Goal: Information Seeking & Learning: Learn about a topic

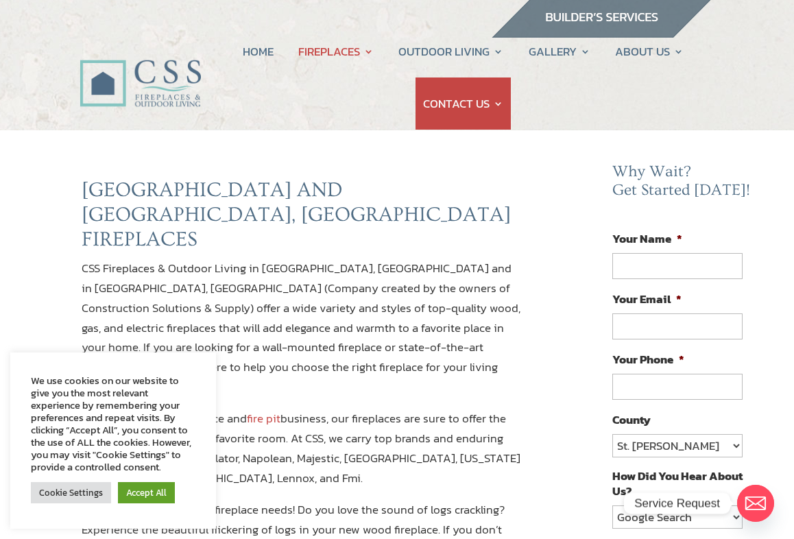
click at [154, 489] on link "Accept All" at bounding box center [146, 492] width 57 height 21
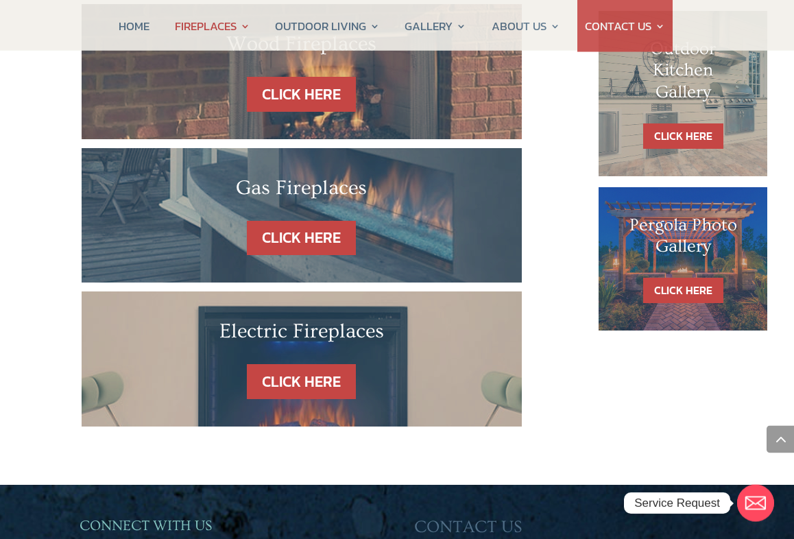
scroll to position [845, 0]
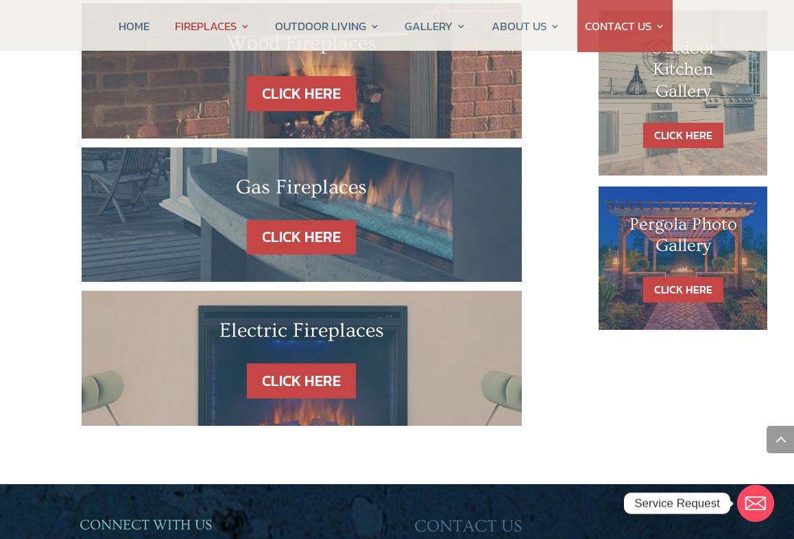
click at [319, 363] on link "CLICK HERE" at bounding box center [301, 380] width 109 height 35
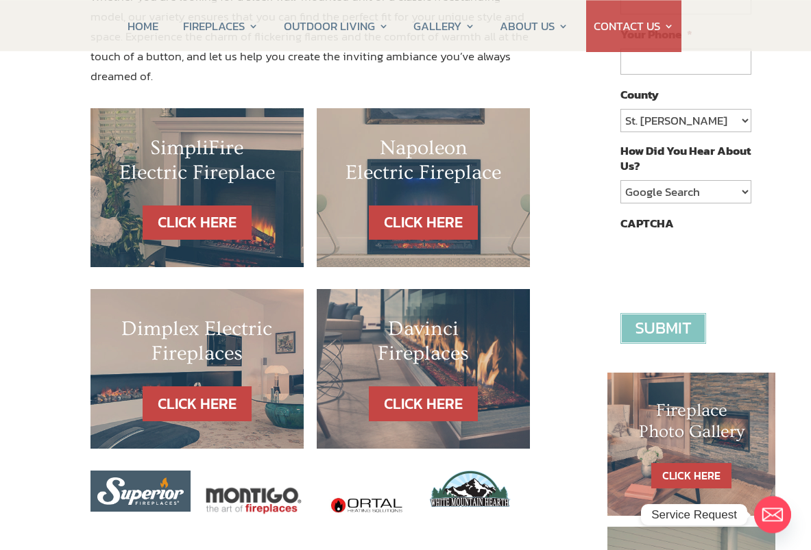
scroll to position [329, 0]
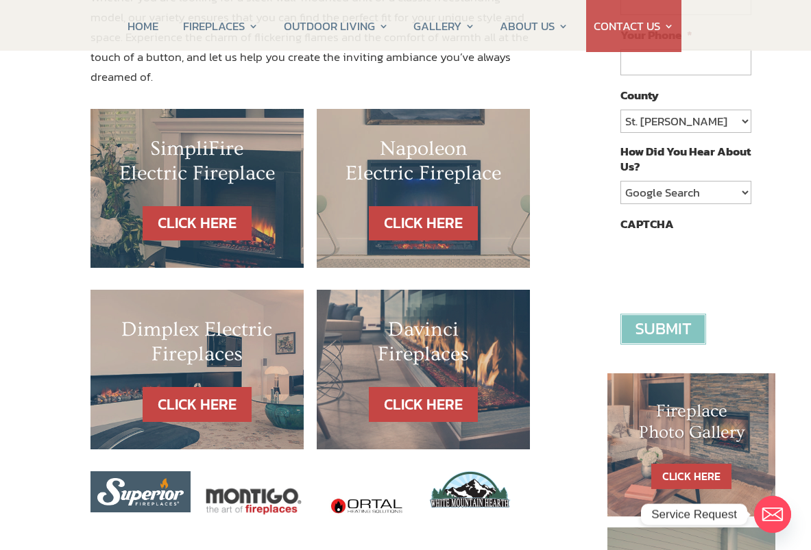
click at [215, 206] on link "CLICK HERE" at bounding box center [197, 223] width 109 height 35
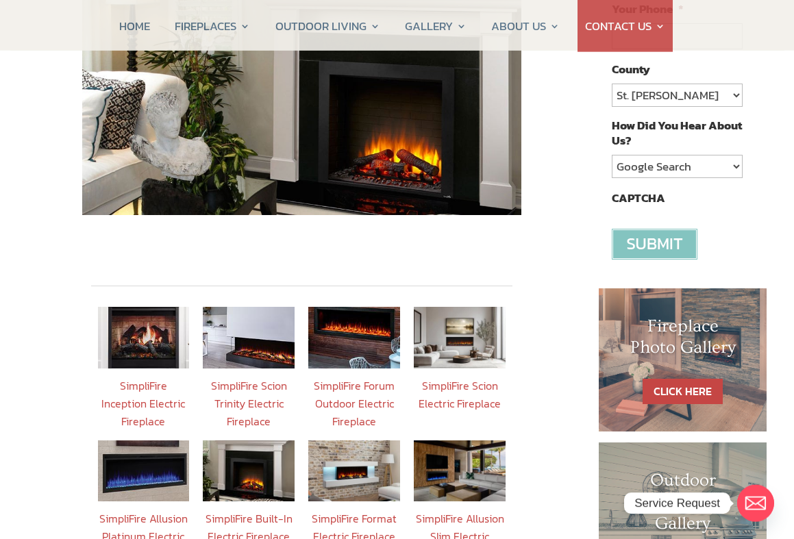
scroll to position [354, 0]
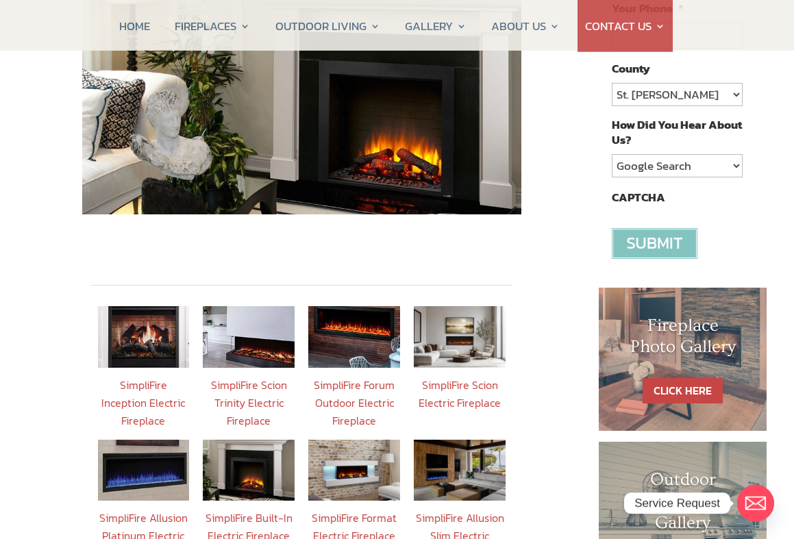
click at [145, 377] on link "SimpliFire Inception Electric Fireplace" at bounding box center [143, 403] width 84 height 52
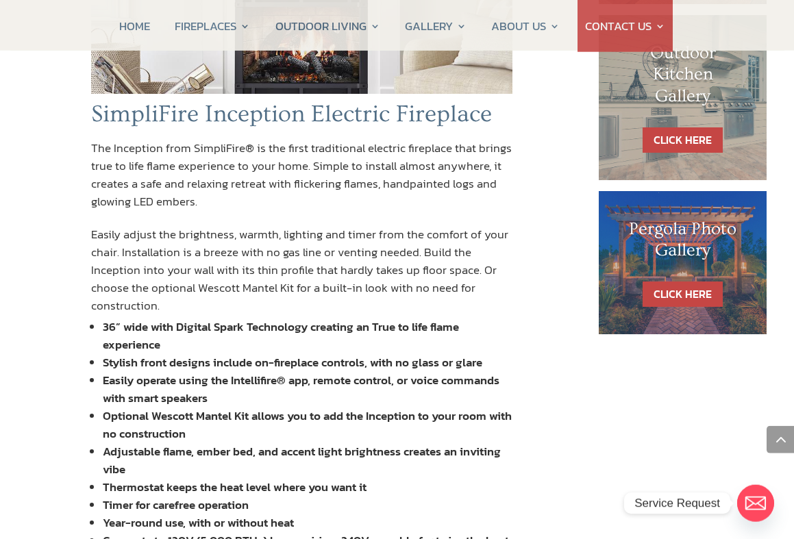
scroll to position [781, 0]
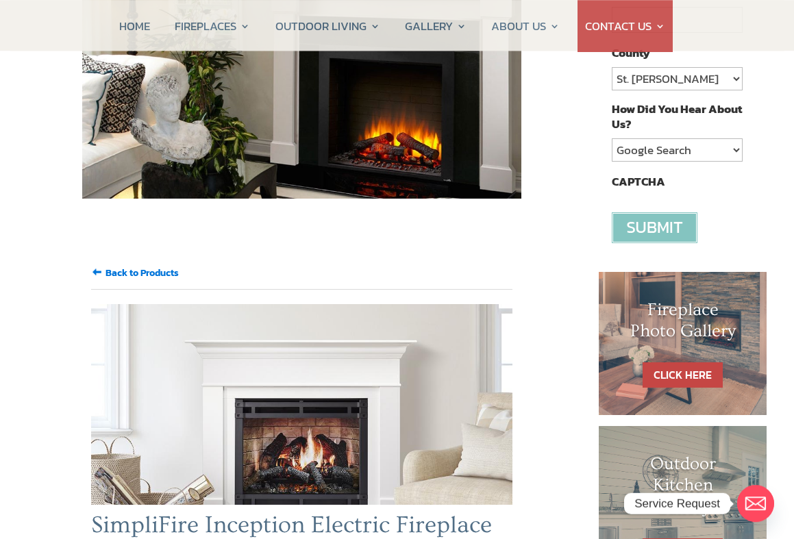
scroll to position [369, 0]
click at [144, 266] on input "Back to Products" at bounding box center [142, 273] width 73 height 14
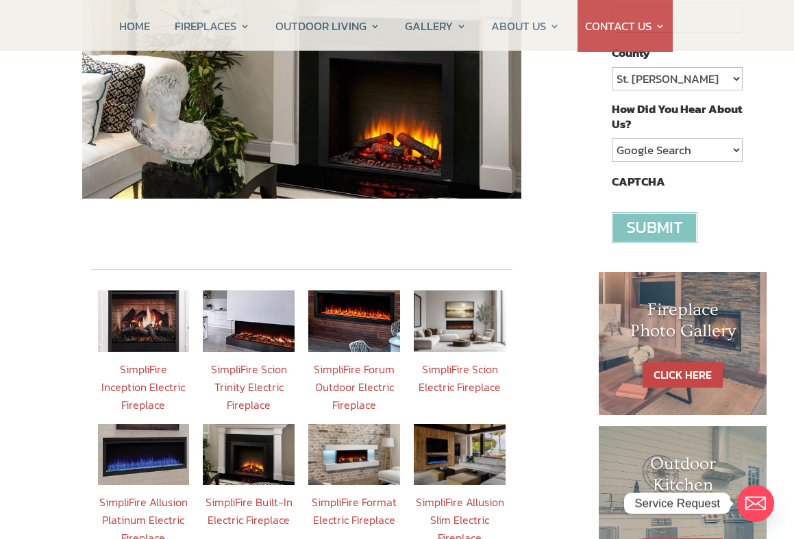
click at [276, 494] on link "SimpliFire Built-In Electric Fireplace" at bounding box center [249, 511] width 87 height 34
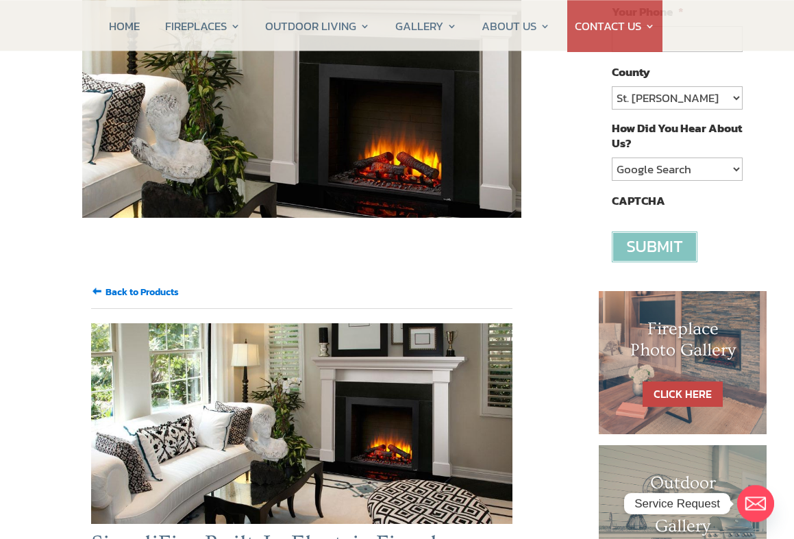
scroll to position [347, 0]
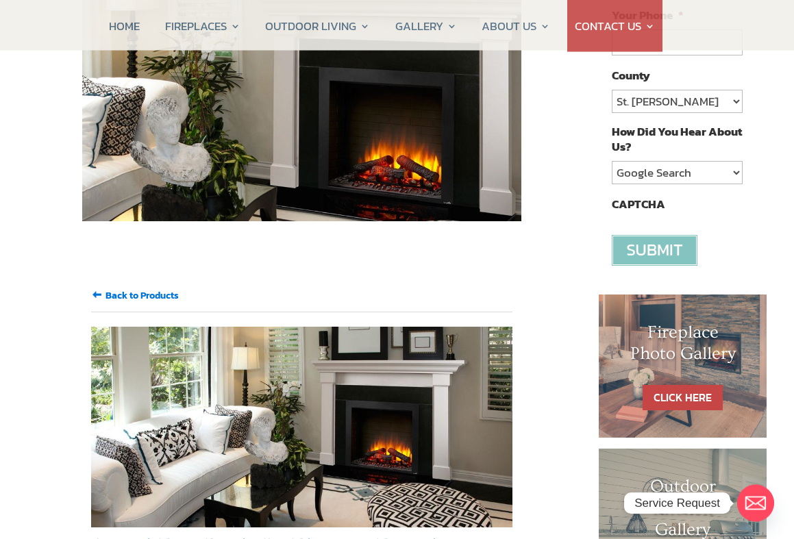
click at [148, 289] on input "Back to Products" at bounding box center [142, 296] width 73 height 14
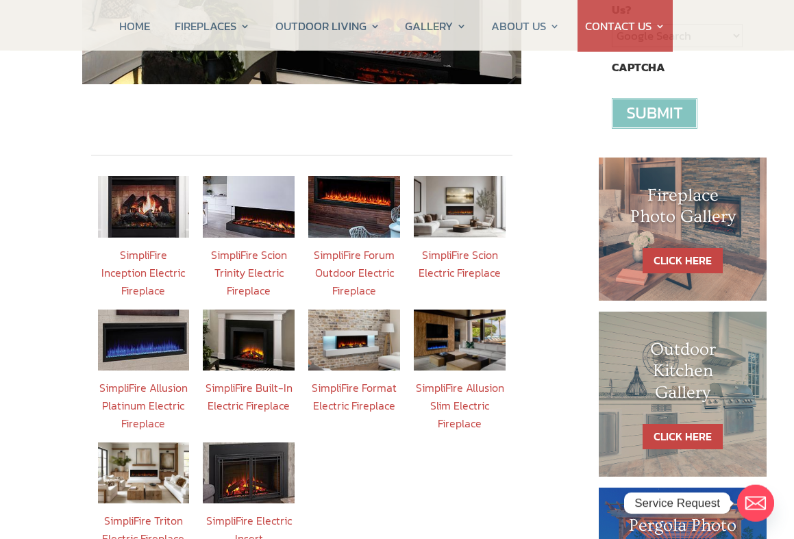
scroll to position [485, 0]
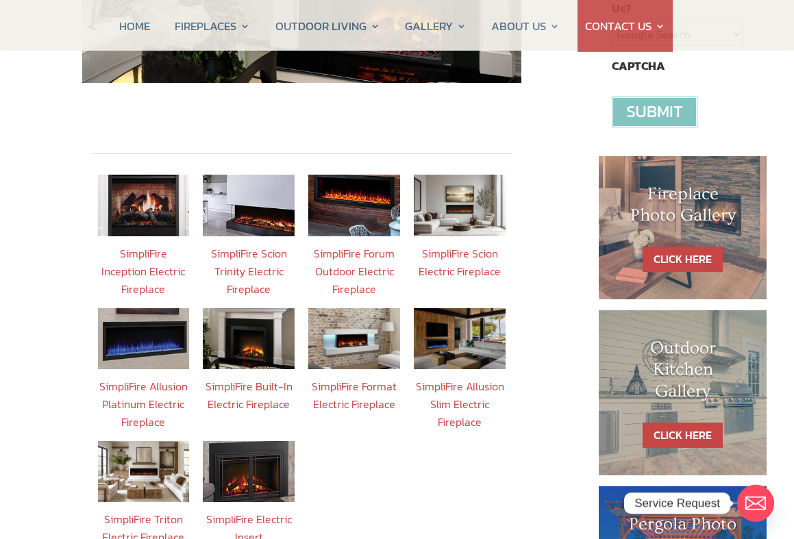
click at [273, 462] on img at bounding box center [249, 471] width 92 height 61
